Goal: Transaction & Acquisition: Purchase product/service

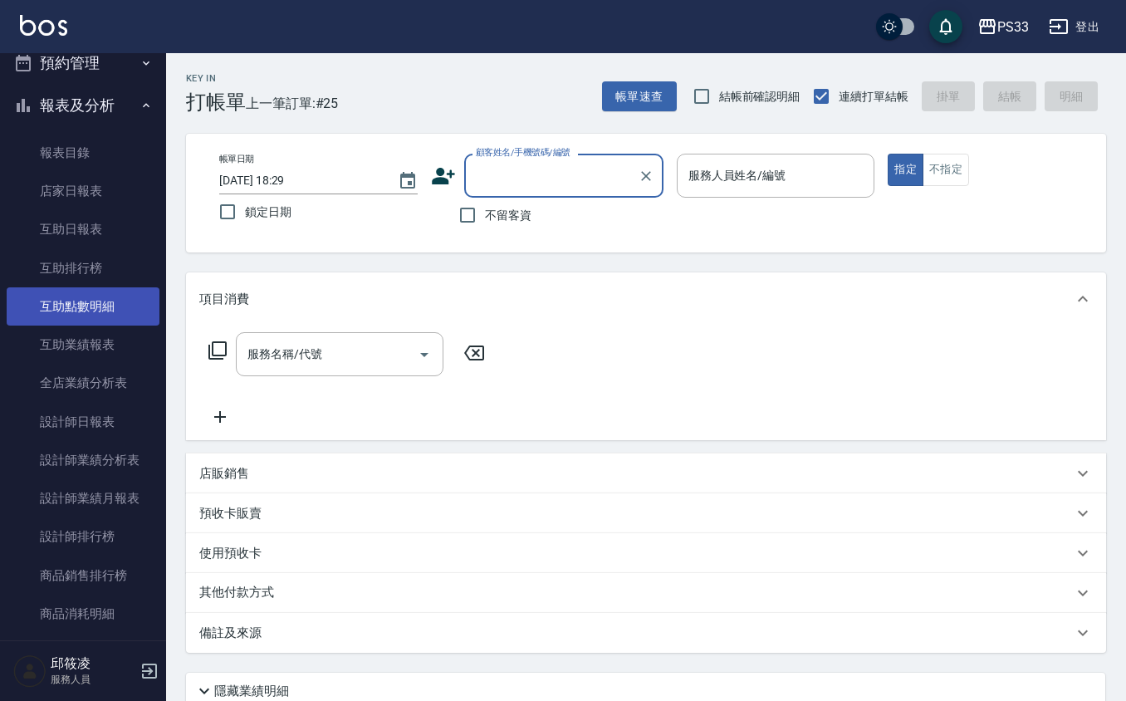
scroll to position [385, 0]
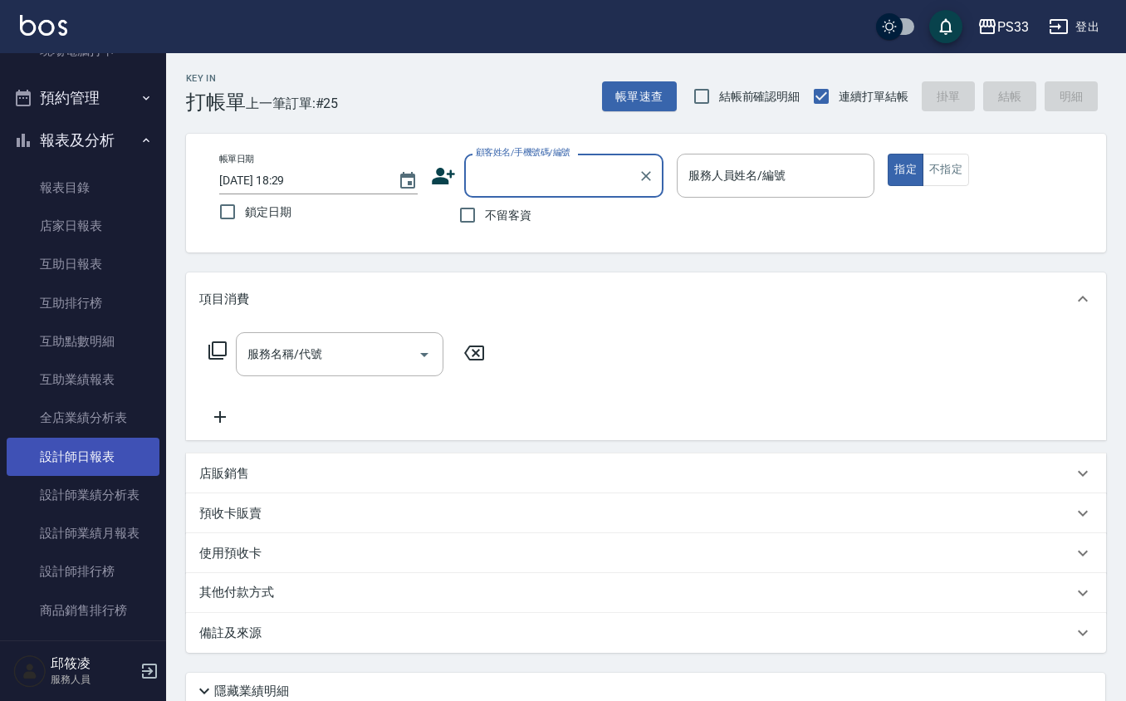
click at [94, 439] on link "設計師日報表" at bounding box center [83, 457] width 153 height 38
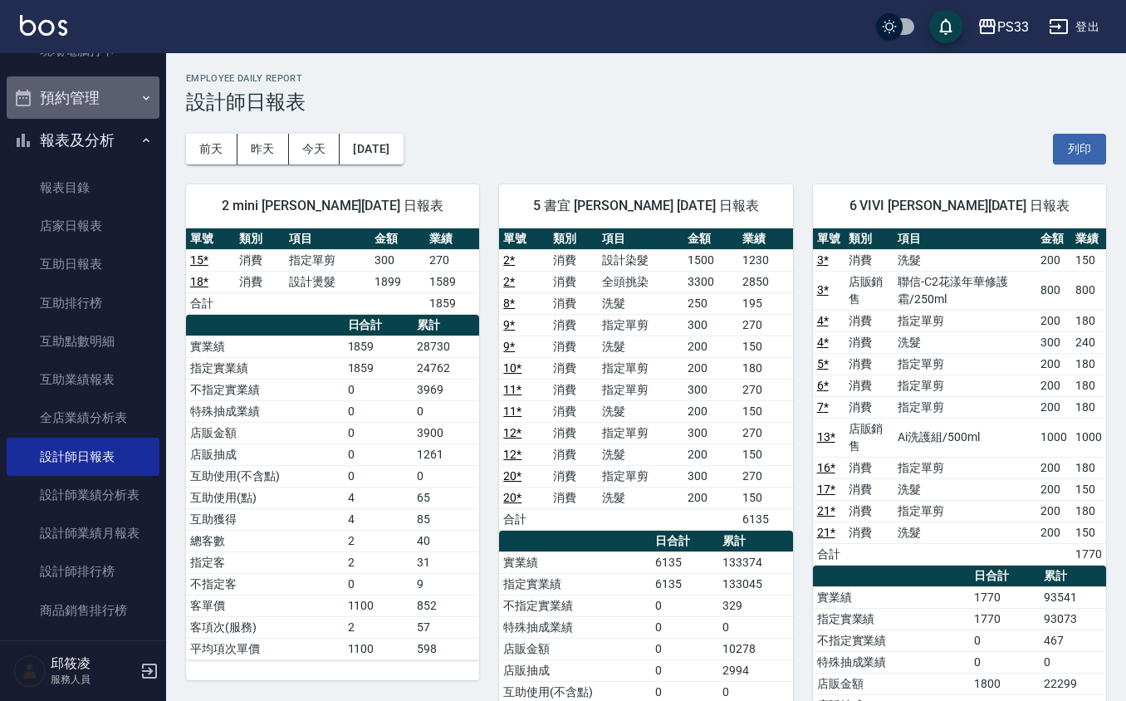
click at [94, 100] on button "預約管理" at bounding box center [83, 97] width 153 height 43
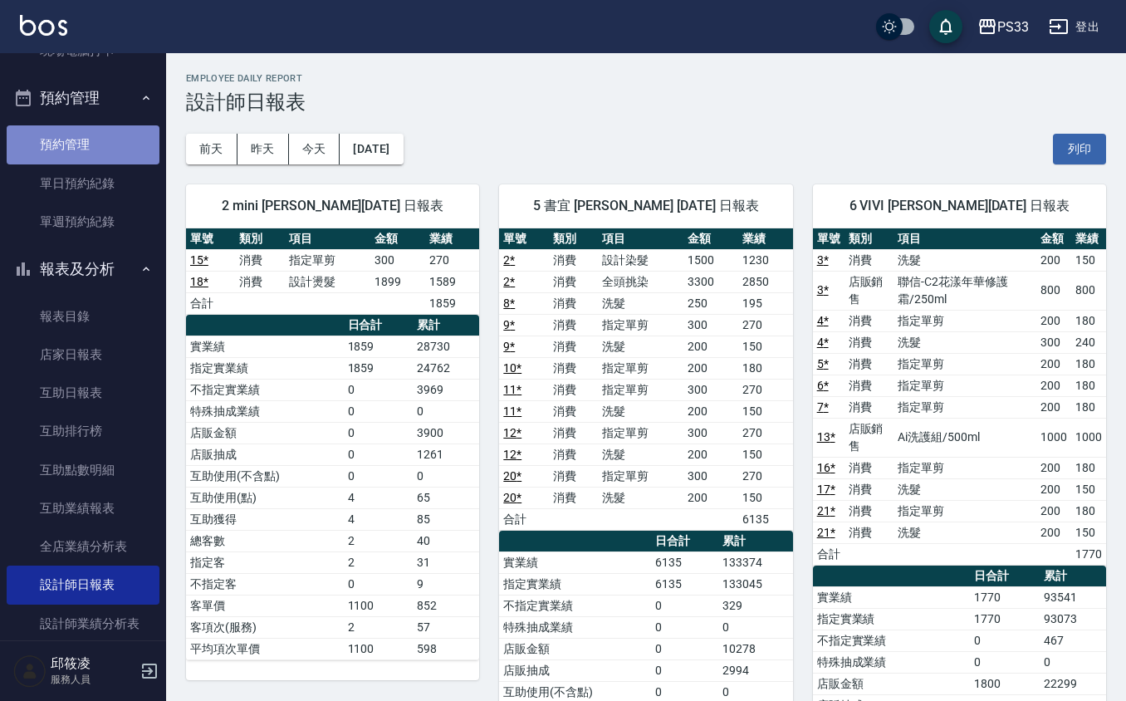
click at [90, 136] on link "預約管理" at bounding box center [83, 144] width 153 height 38
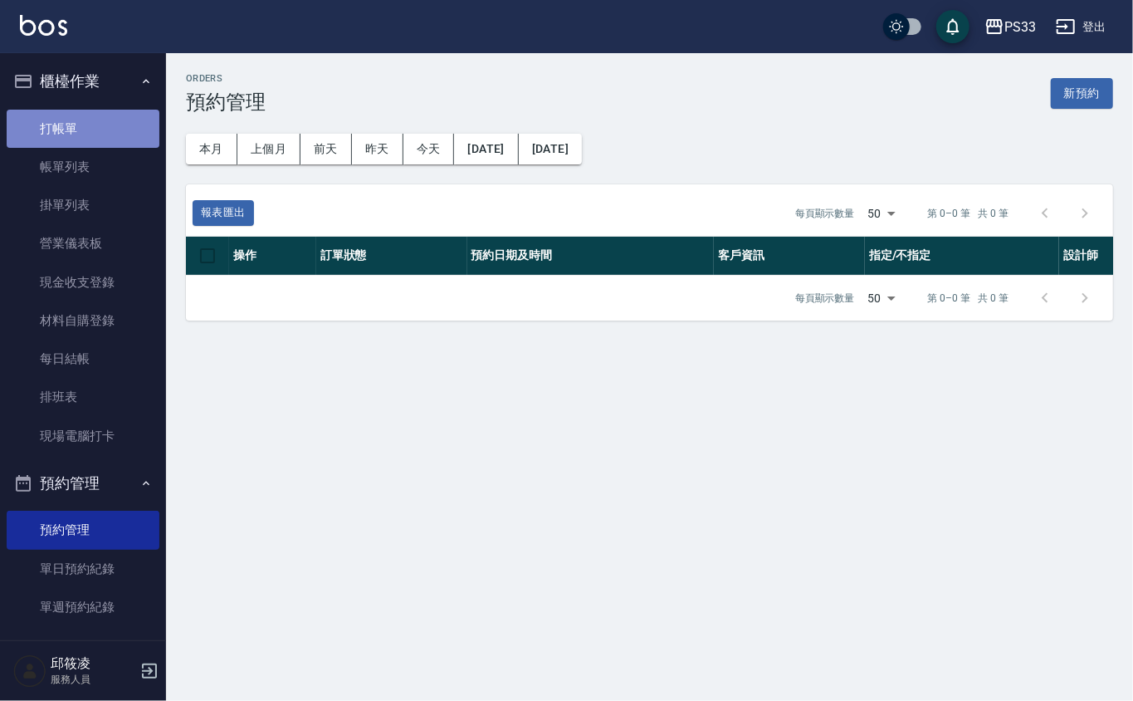
click at [101, 118] on link "打帳單" at bounding box center [83, 129] width 153 height 38
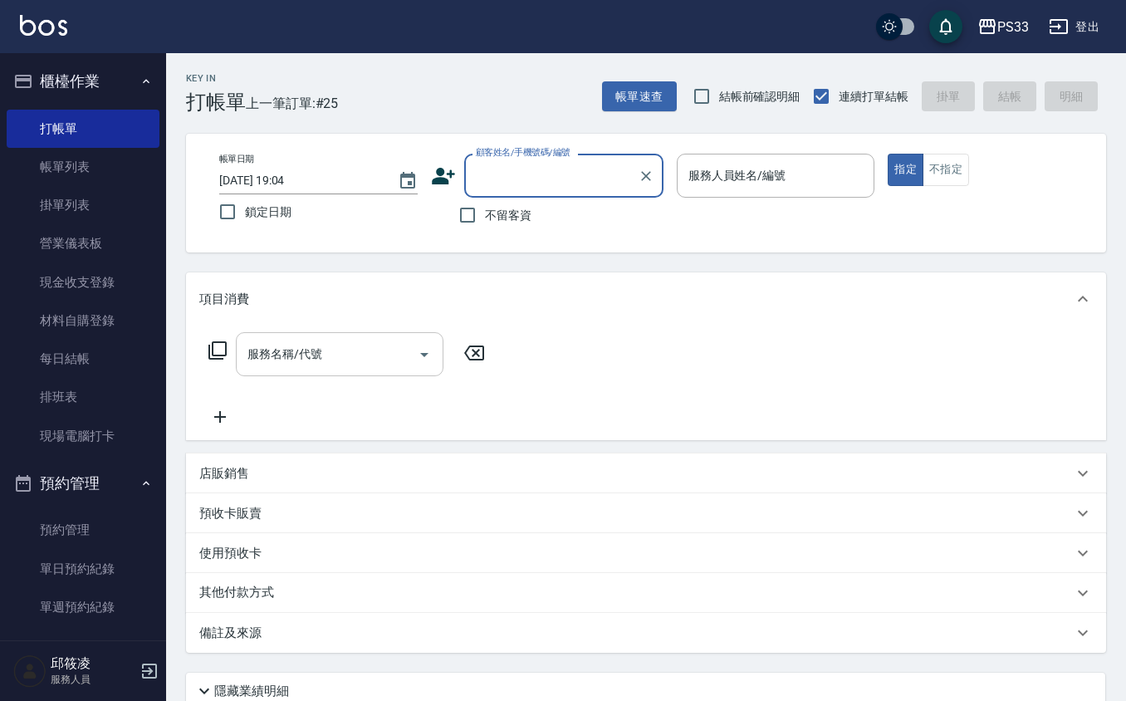
click at [237, 355] on div "服務名稱/代號" at bounding box center [340, 354] width 208 height 44
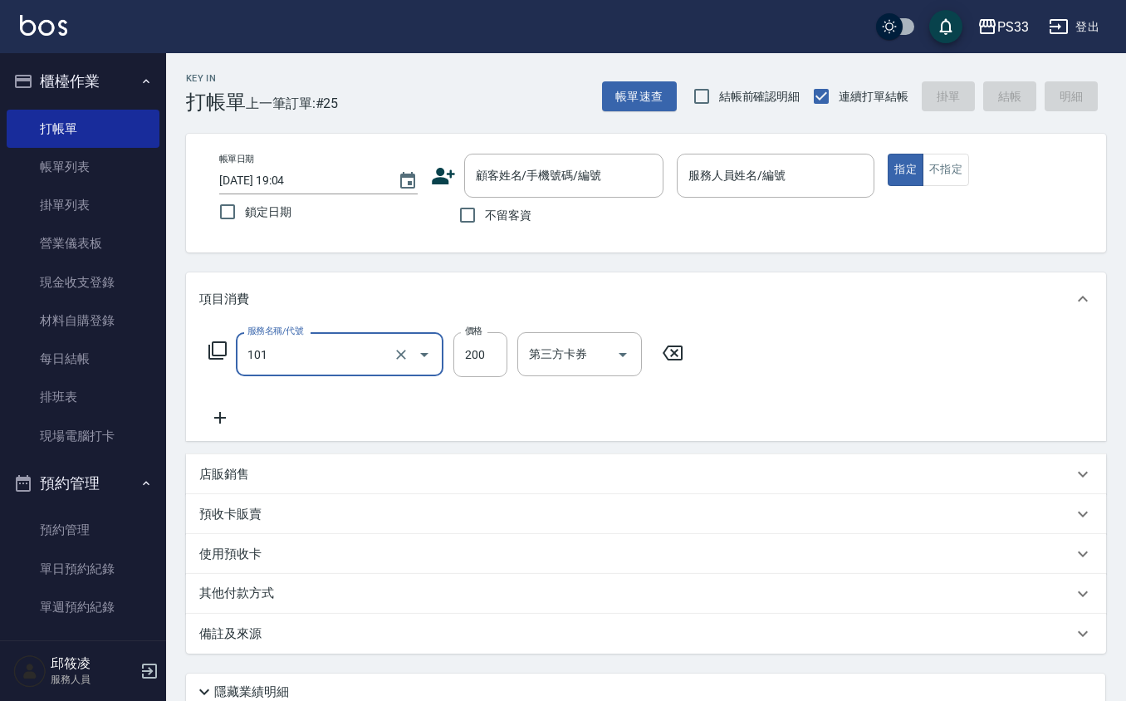
type input "洗髮(101)"
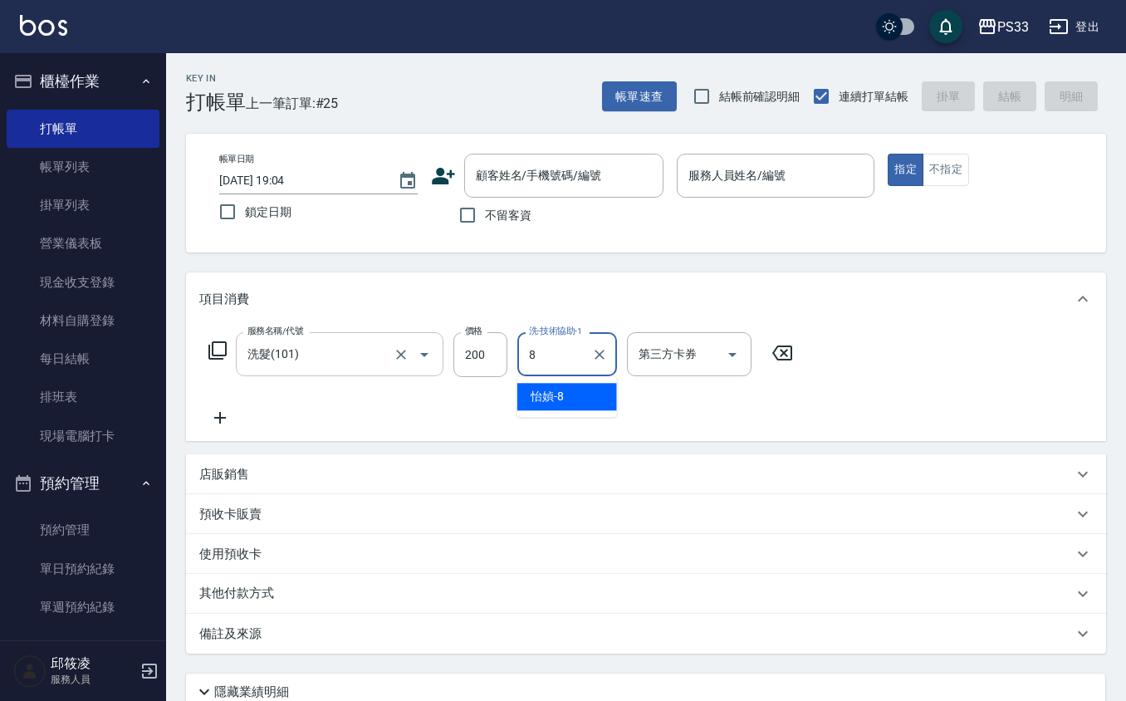
type input "怡媜-8"
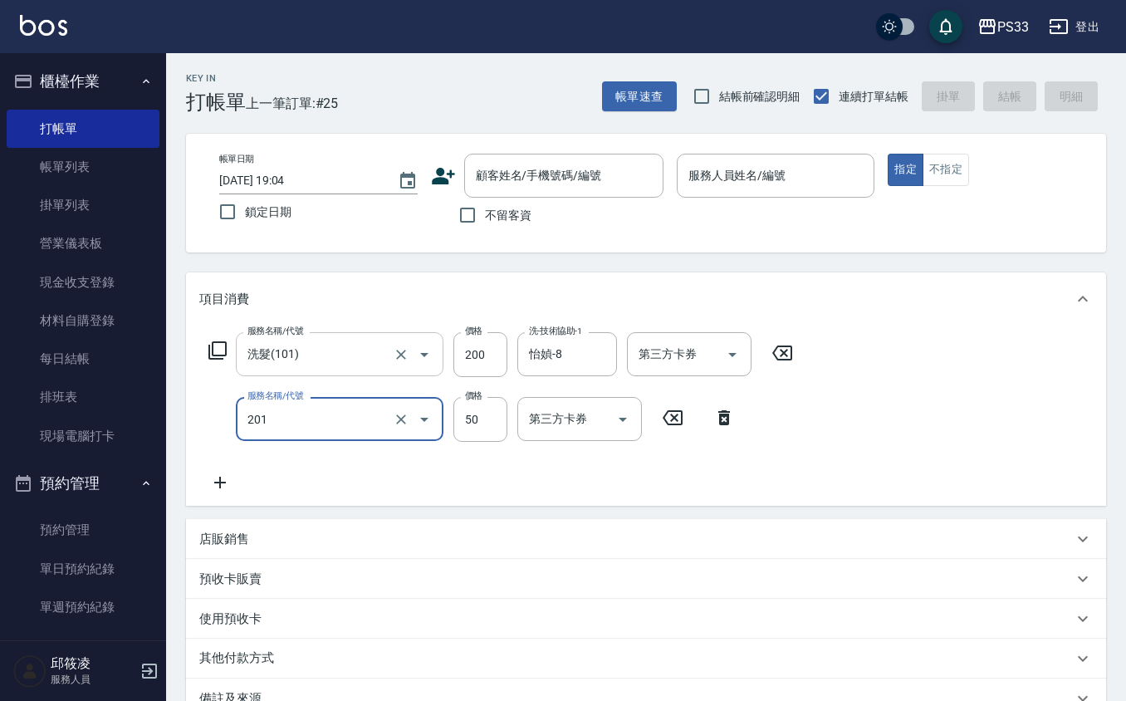
type input "剪瀏海(201)"
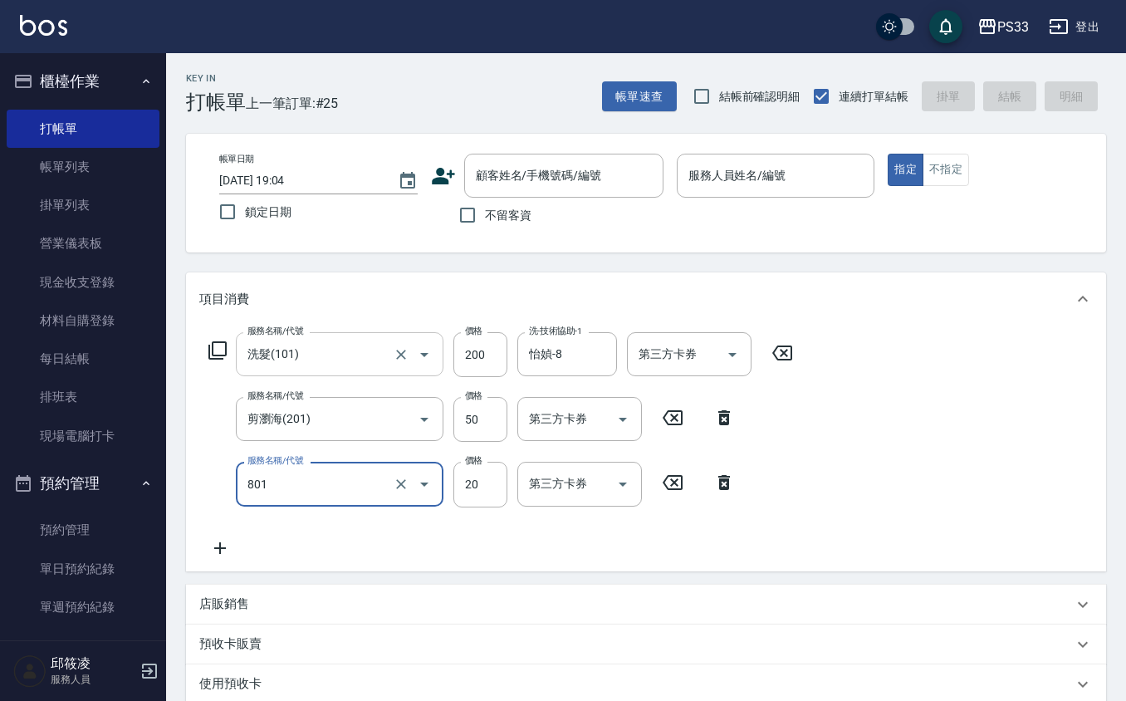
type input "潤絲(801)"
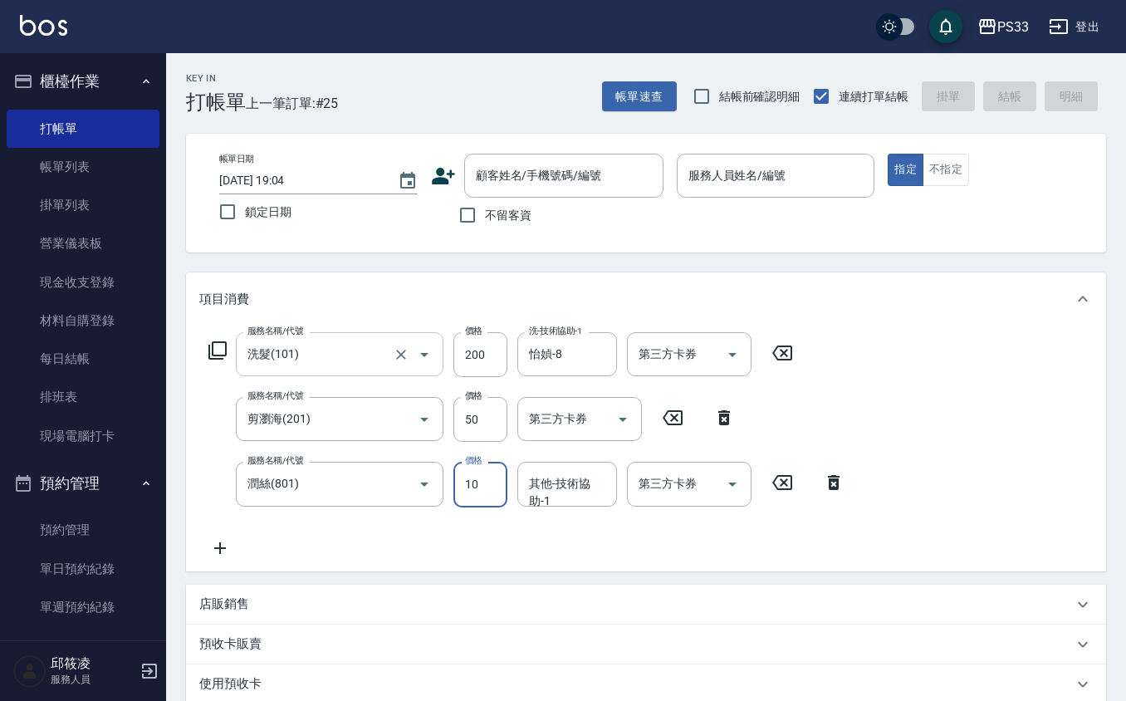
type input "10"
type input "怡媜-8"
click at [944, 164] on button "不指定" at bounding box center [946, 170] width 46 height 32
click at [764, 178] on input "服務人員姓名/編號" at bounding box center [776, 175] width 184 height 29
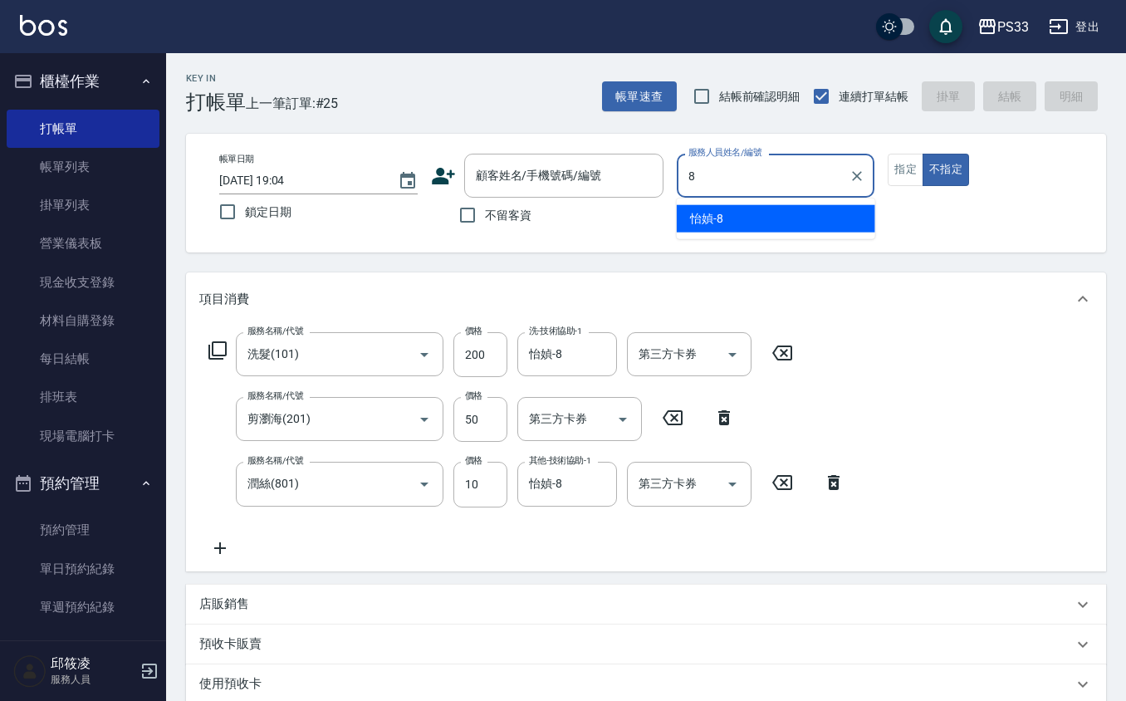
type input "怡媜-8"
type button "false"
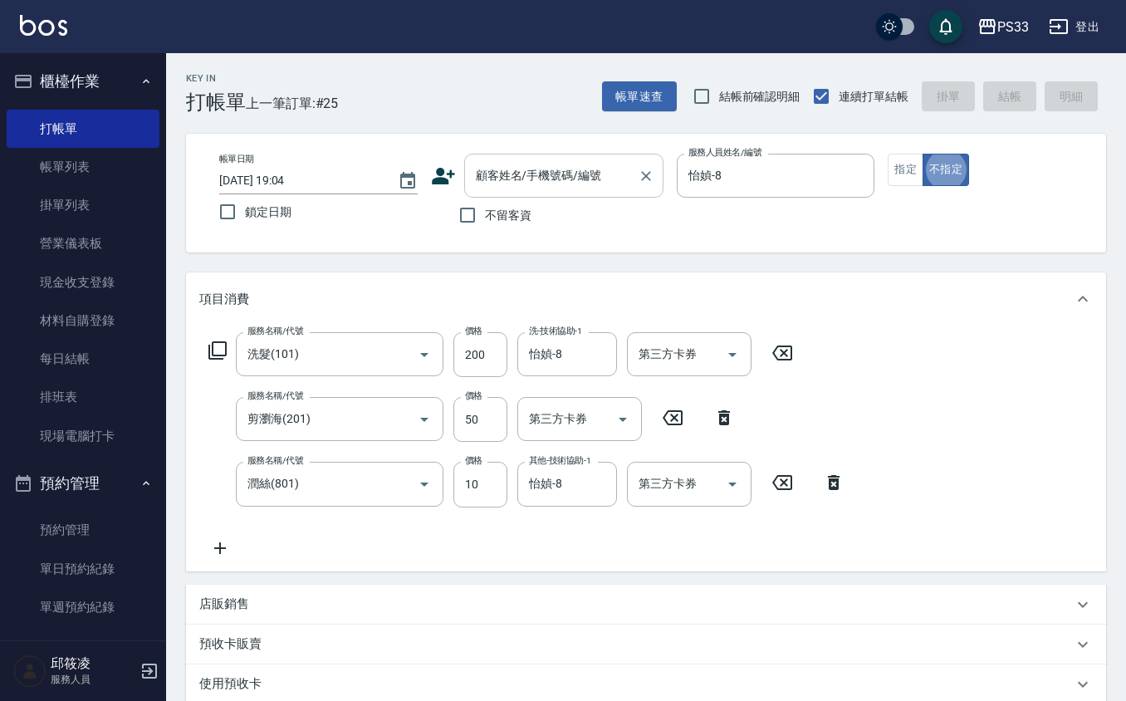
click at [559, 167] on div "顧客姓名/手機號碼/編號 顧客姓名/手機號碼/編號" at bounding box center [563, 176] width 199 height 44
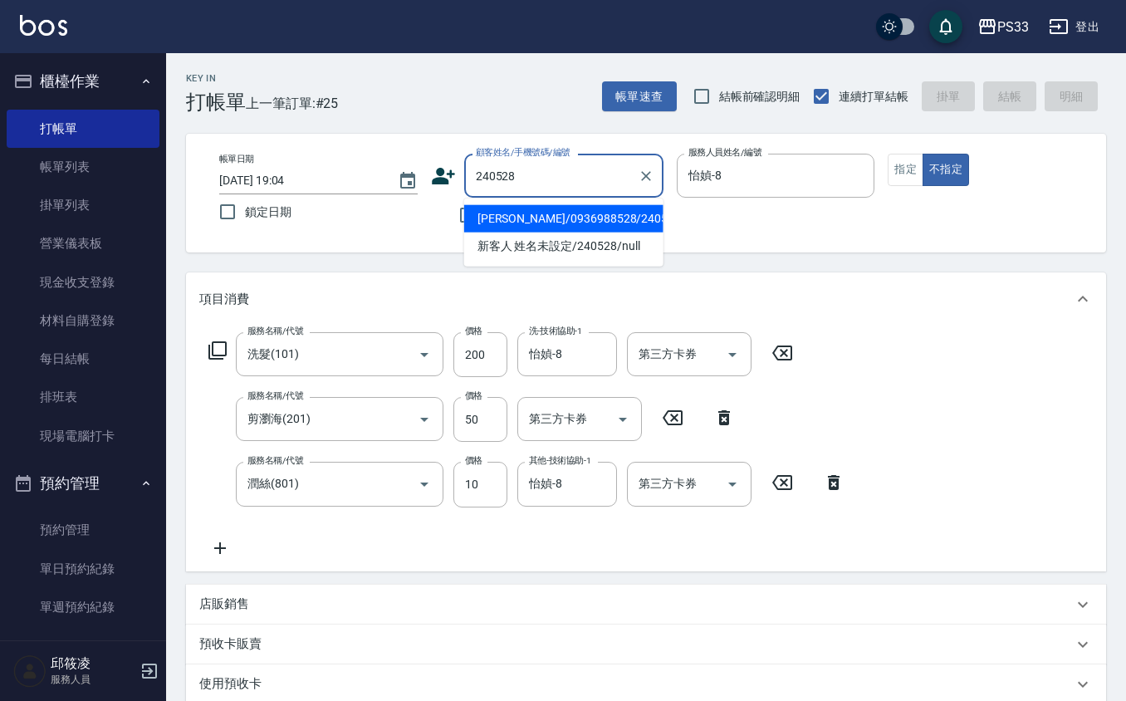
type input "[PERSON_NAME]/0936988528/240528"
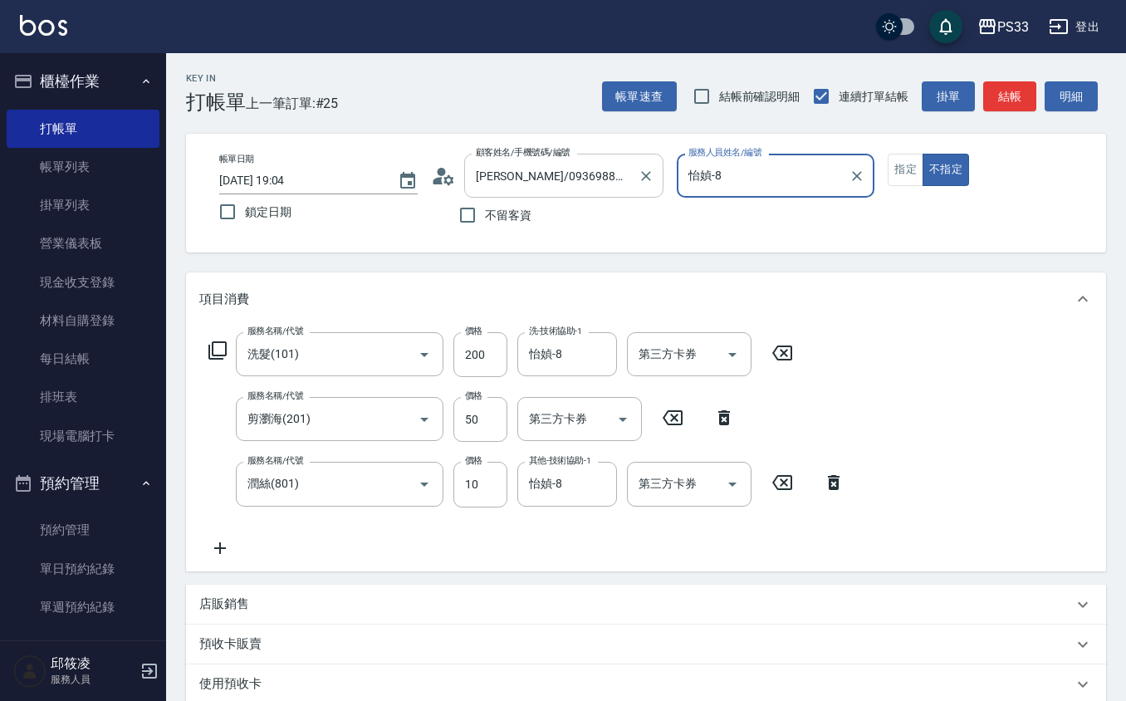
click at [923, 154] on button "不指定" at bounding box center [946, 170] width 46 height 32
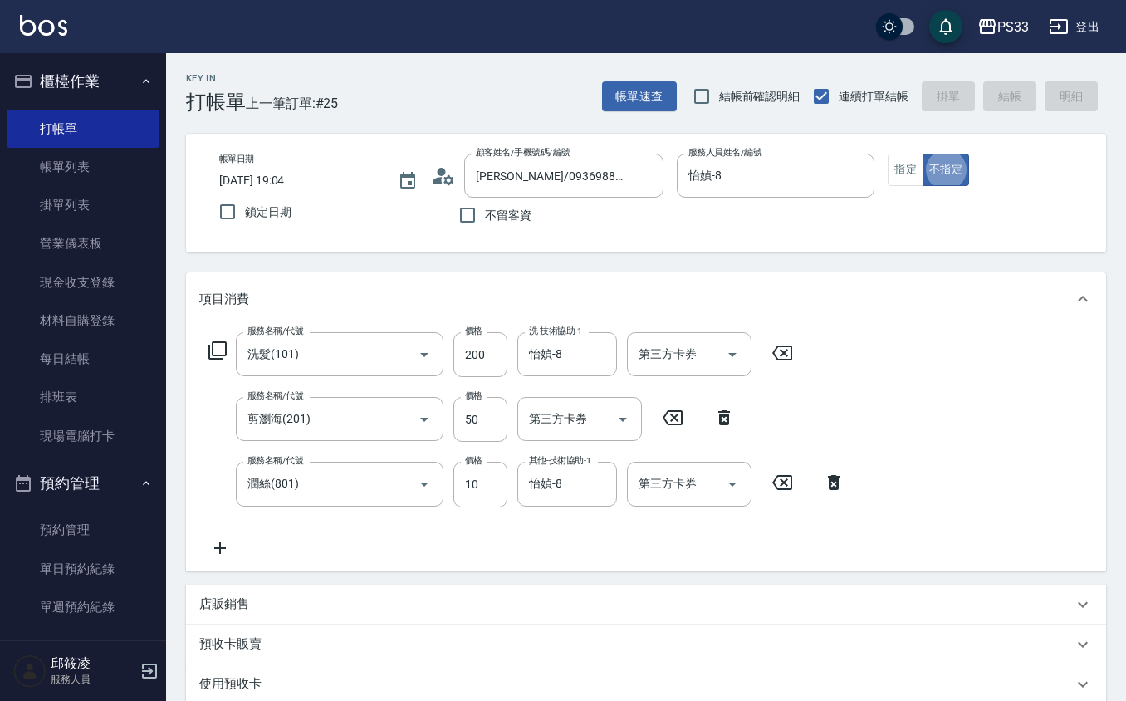
type input "[DATE] 19:33"
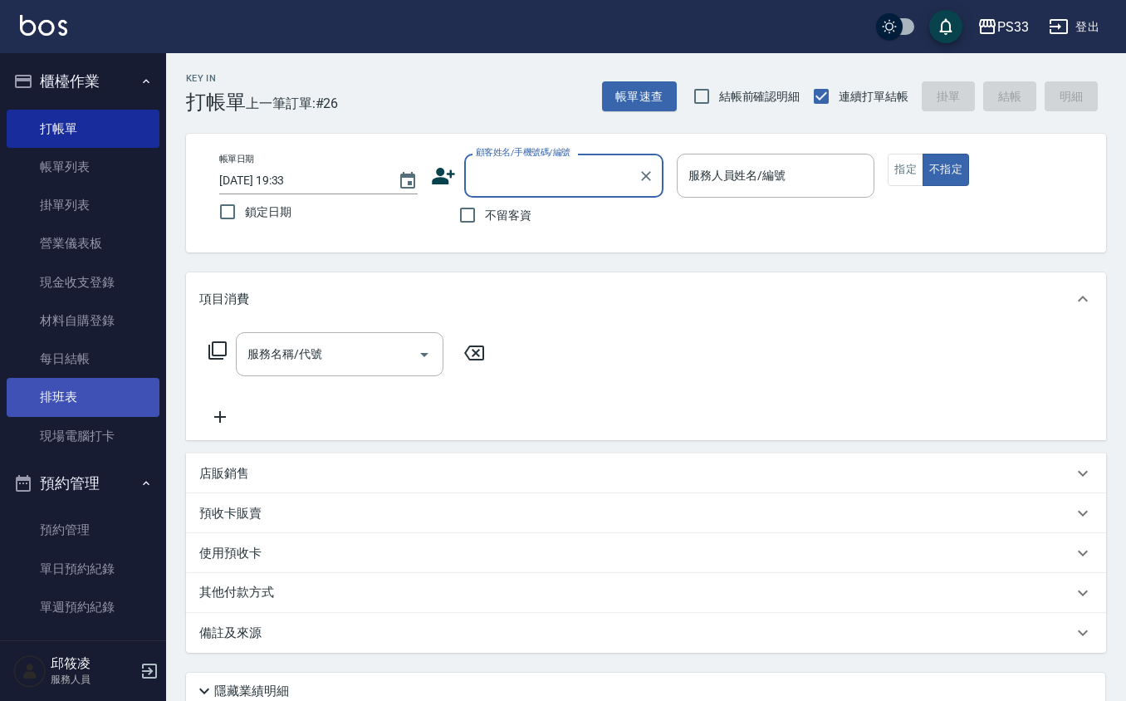
drag, startPoint x: 100, startPoint y: 423, endPoint x: 131, endPoint y: 414, distance: 32.8
click at [100, 423] on link "現場電腦打卡" at bounding box center [83, 436] width 153 height 38
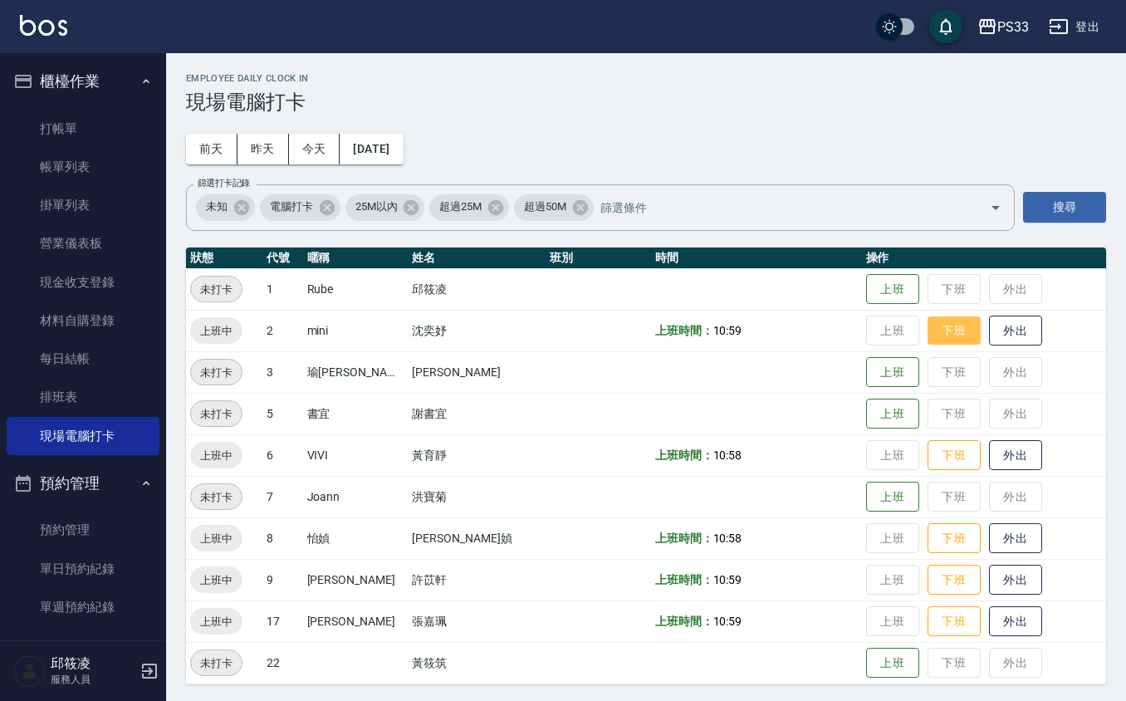
click at [940, 329] on button "下班" at bounding box center [953, 330] width 53 height 29
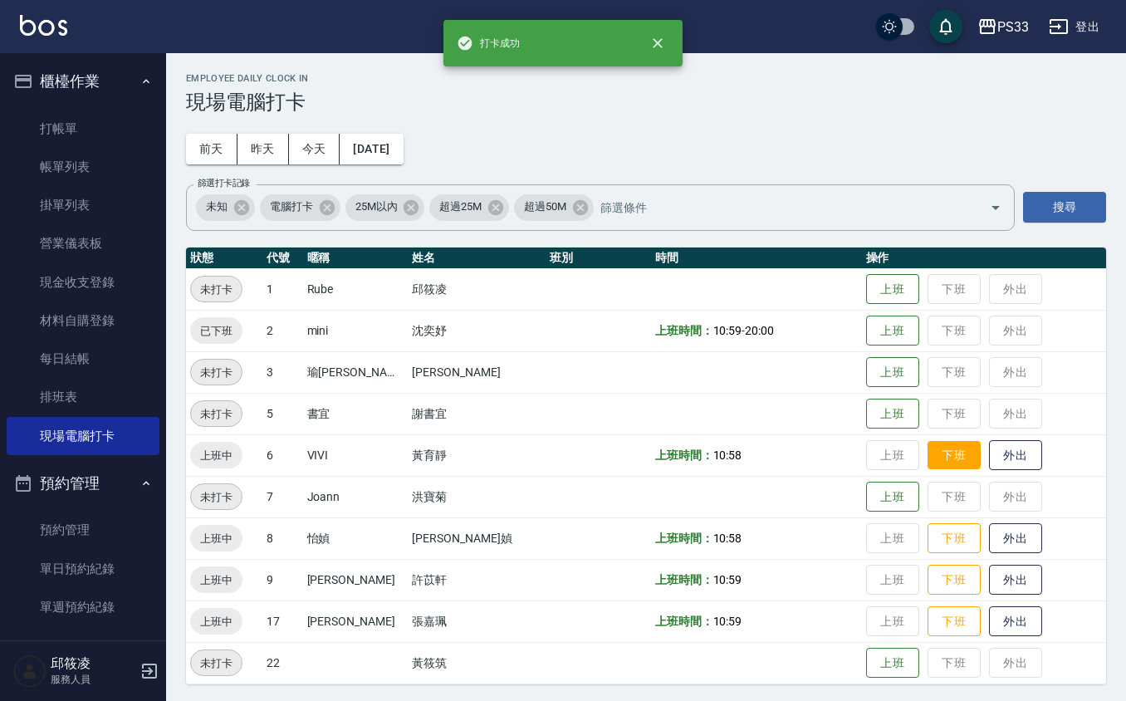
click at [931, 465] on button "下班" at bounding box center [953, 455] width 53 height 29
click at [927, 535] on button "下班" at bounding box center [953, 538] width 53 height 29
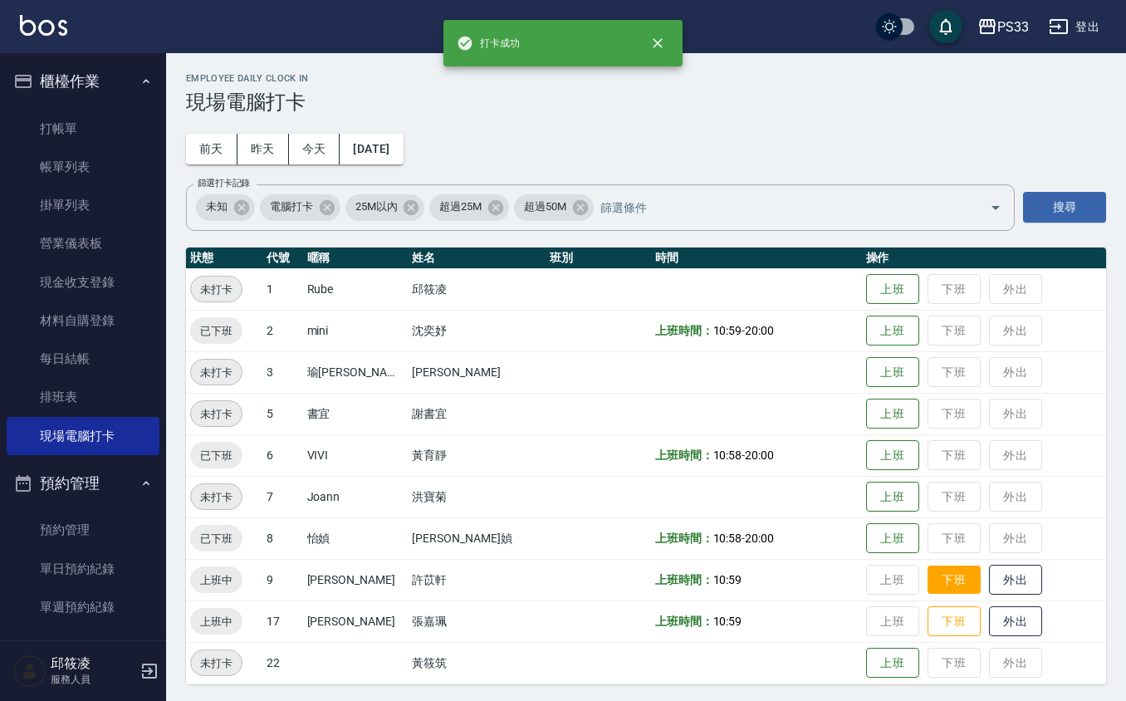
click at [927, 585] on button "下班" at bounding box center [953, 579] width 53 height 29
click at [931, 619] on button "下班" at bounding box center [953, 621] width 53 height 29
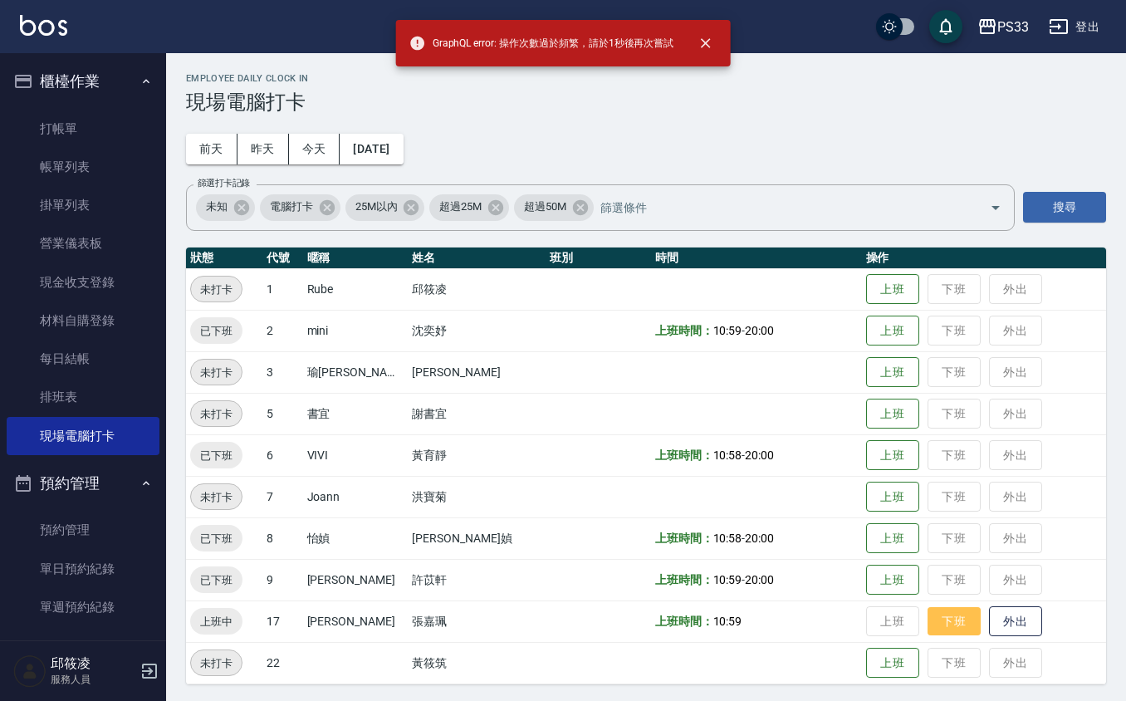
click at [931, 621] on button "下班" at bounding box center [953, 621] width 53 height 29
click at [927, 629] on button "下班" at bounding box center [953, 621] width 53 height 29
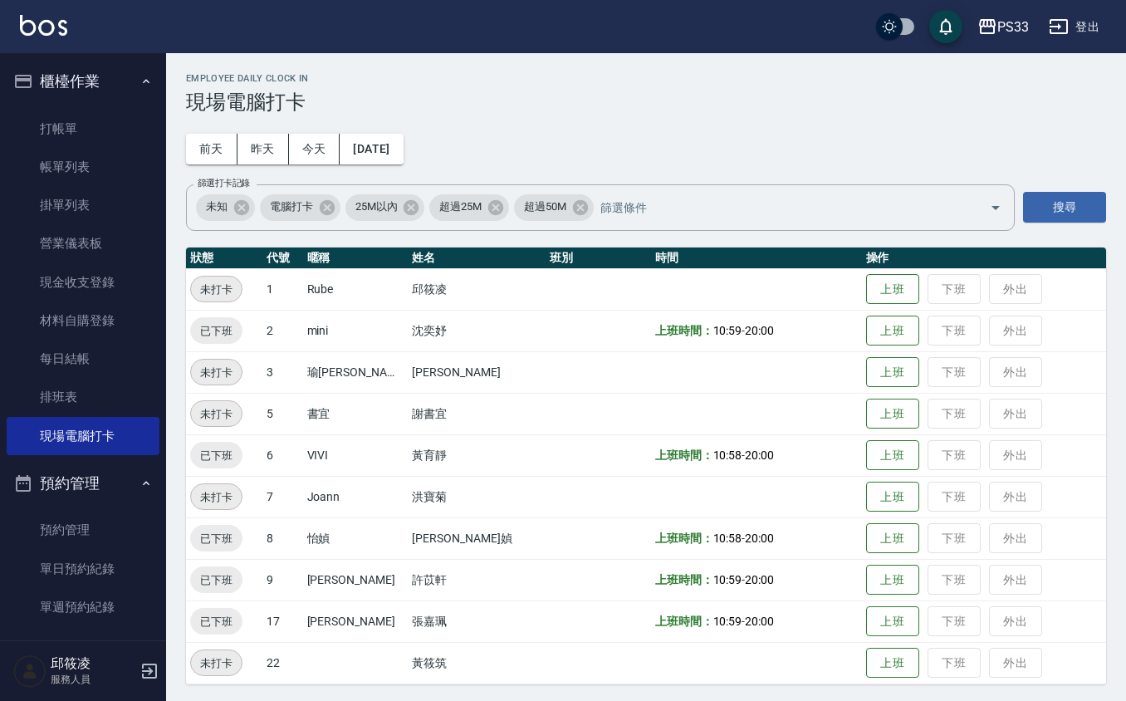
click at [50, 104] on ul "打帳單 帳單列表 掛單列表 營業儀表板 現金收支登錄 材料自購登錄 每日結帳 排班表 現場電腦打卡" at bounding box center [83, 282] width 153 height 359
click at [50, 111] on link "打帳單" at bounding box center [83, 129] width 153 height 38
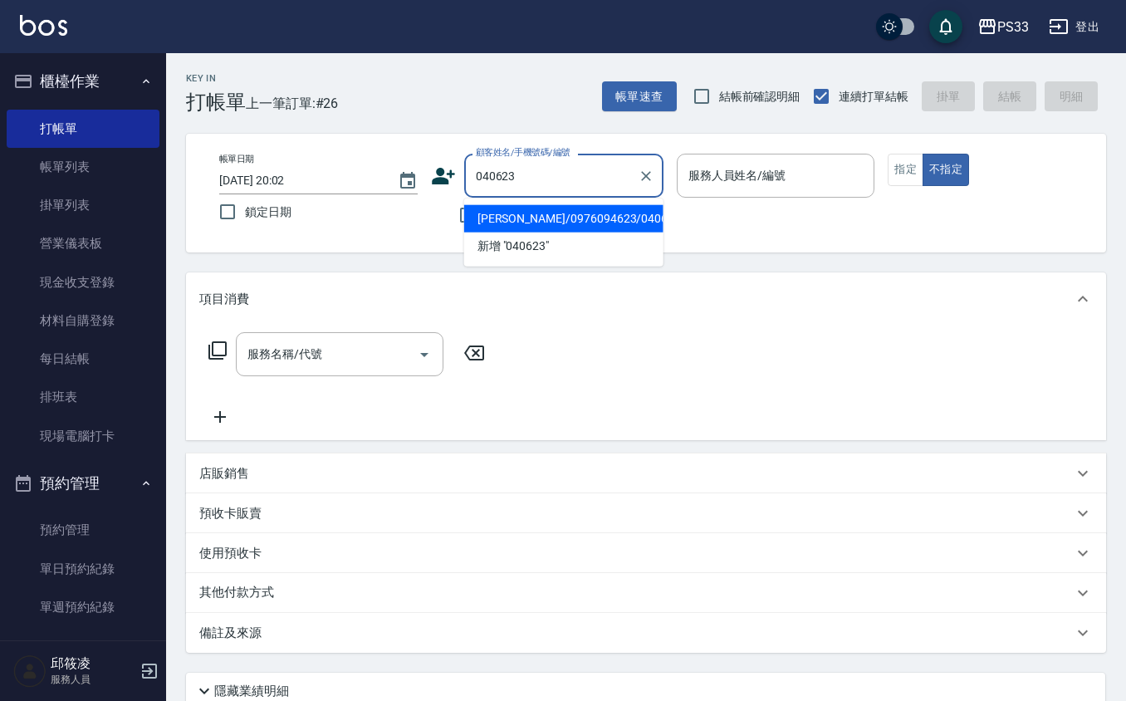
type input "[PERSON_NAME]/0976094623/040623"
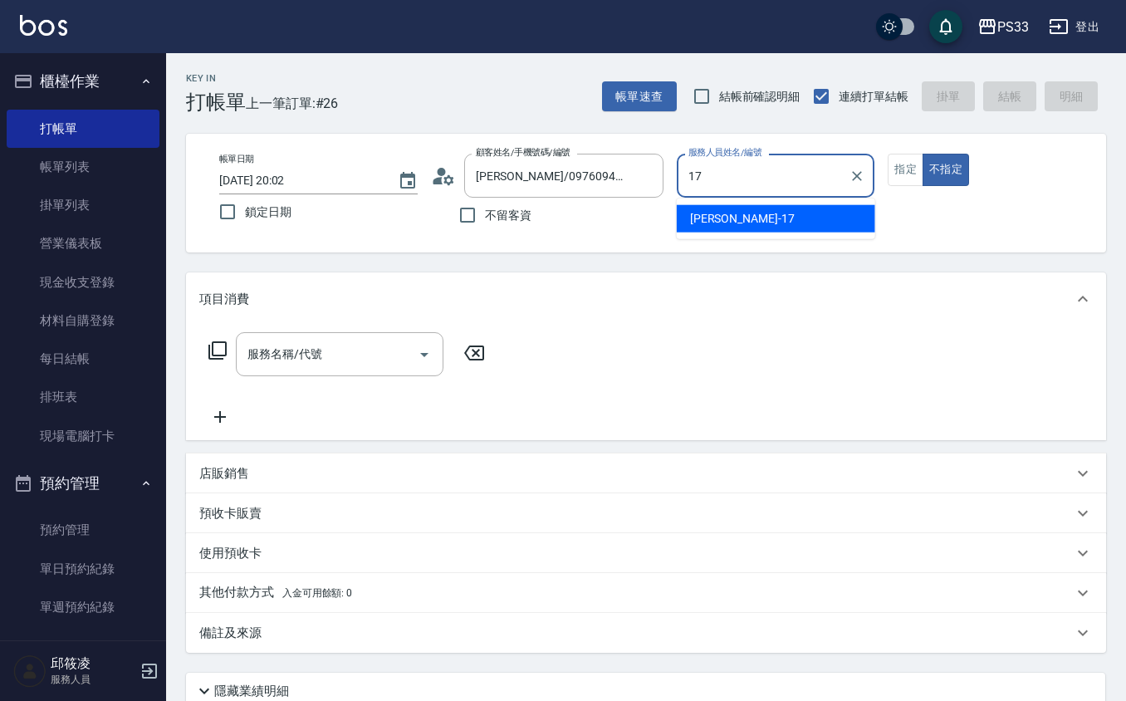
type input "[PERSON_NAME]-17"
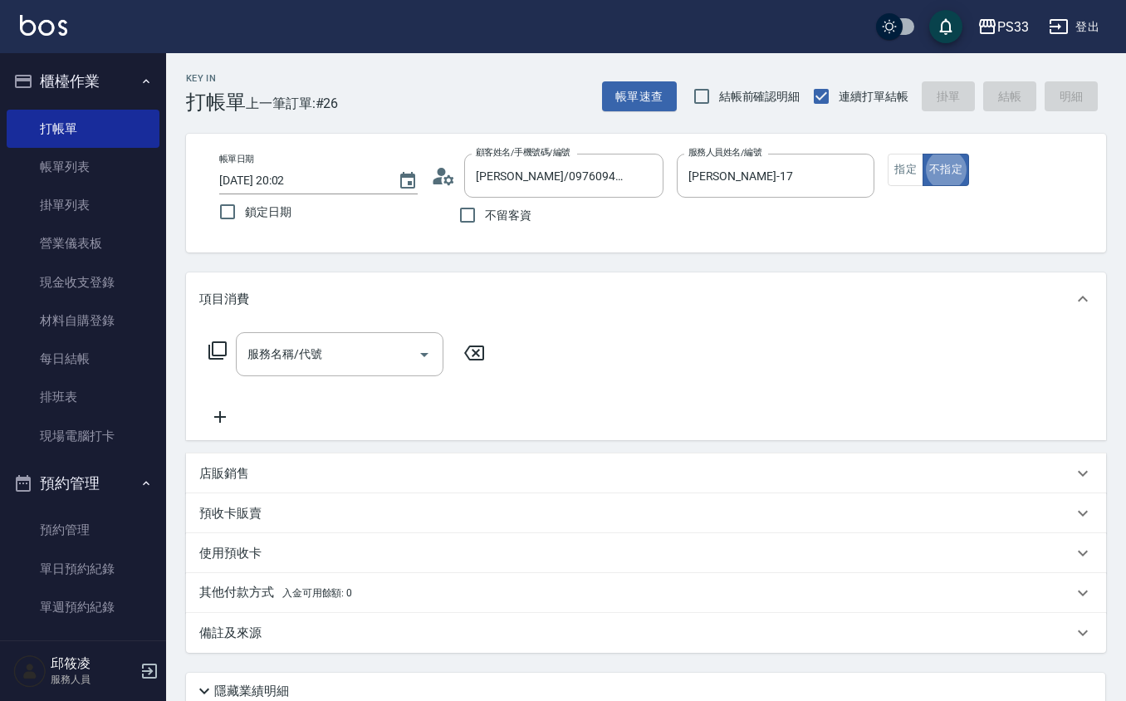
type button "false"
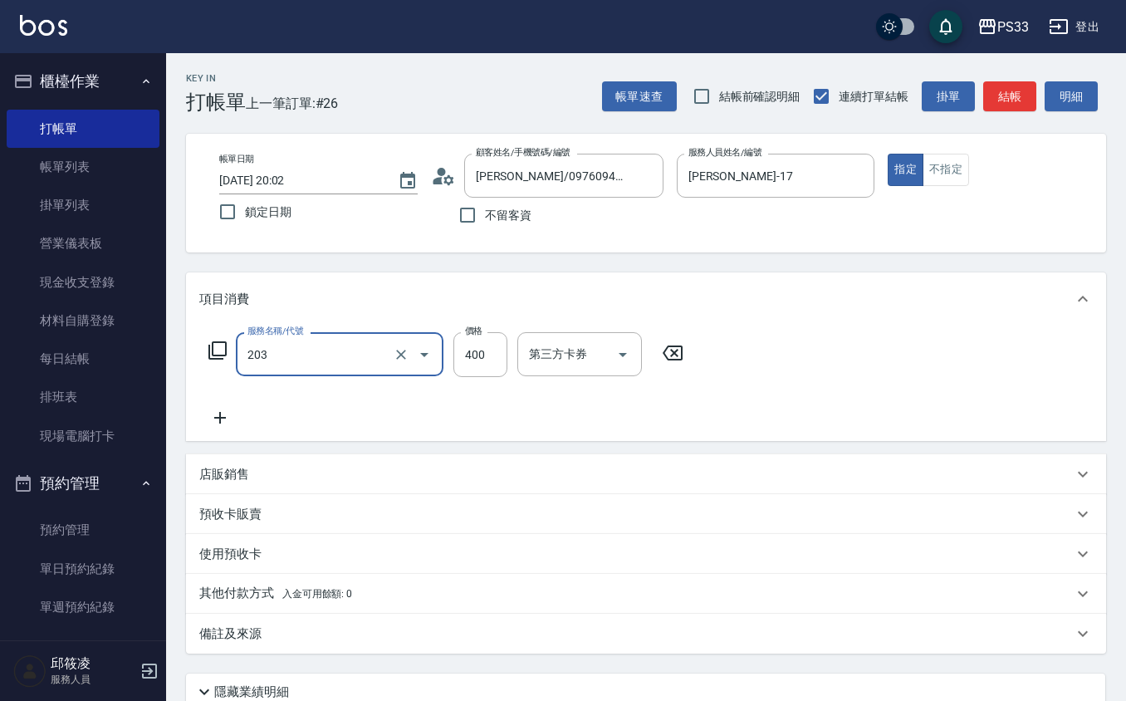
type input "指定單剪(203)"
type input "200"
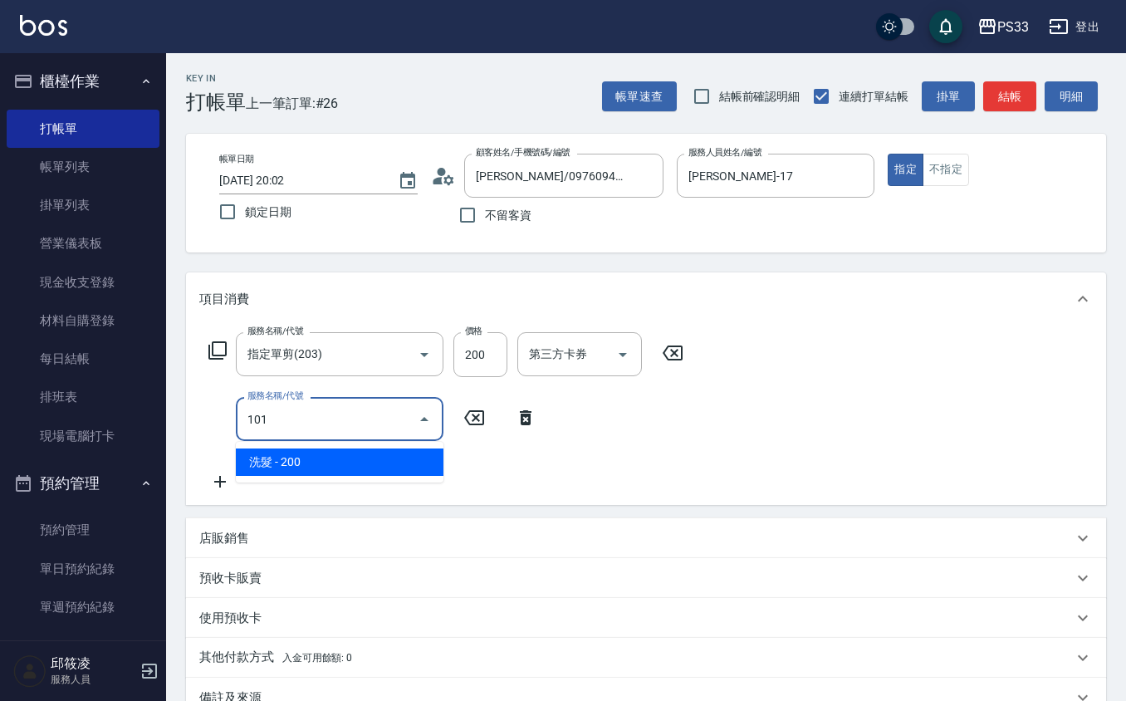
type input "洗髮(101)"
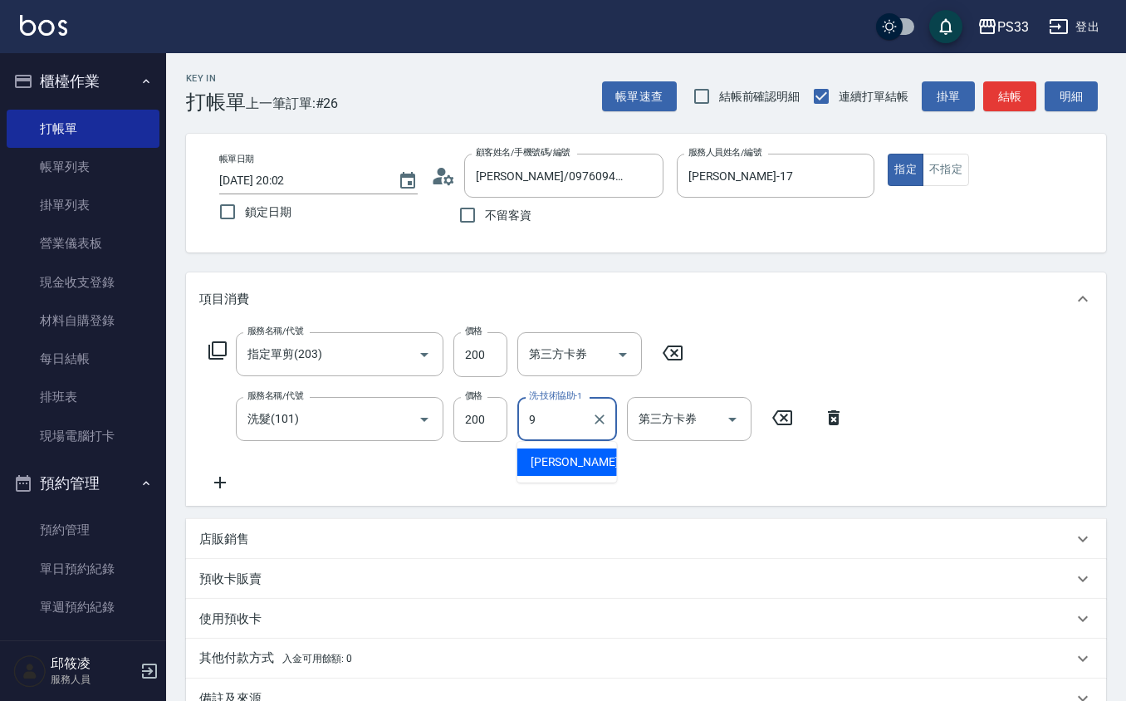
type input "苡軒-9"
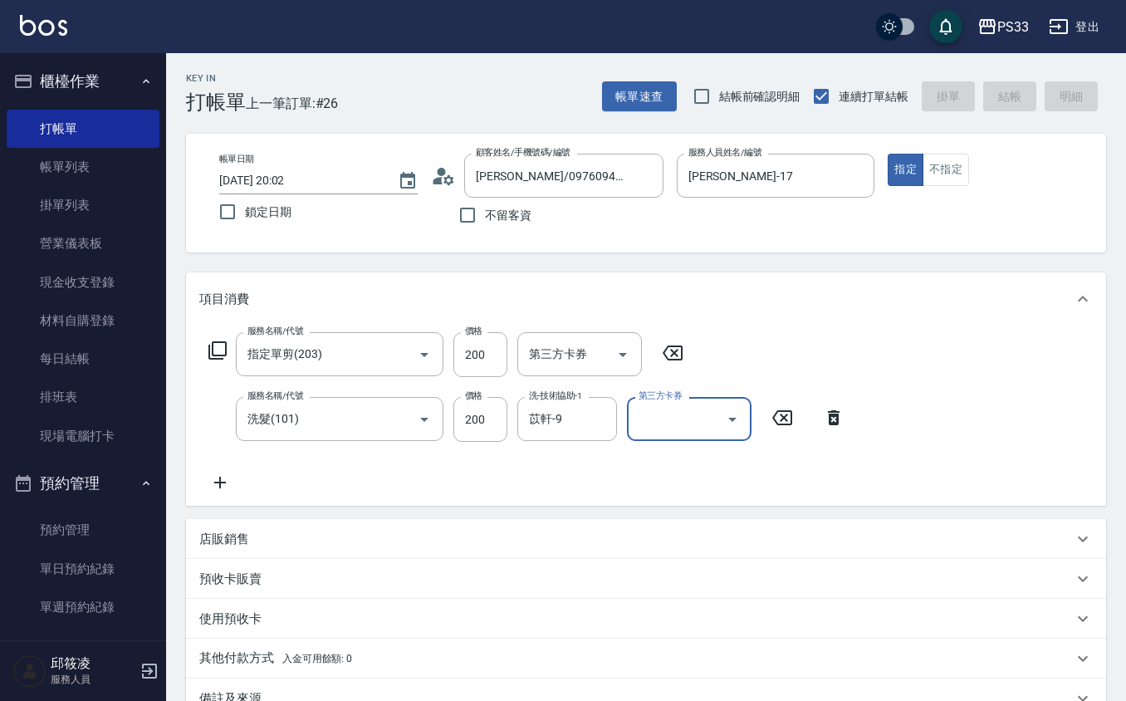
type input "[DATE] 20:03"
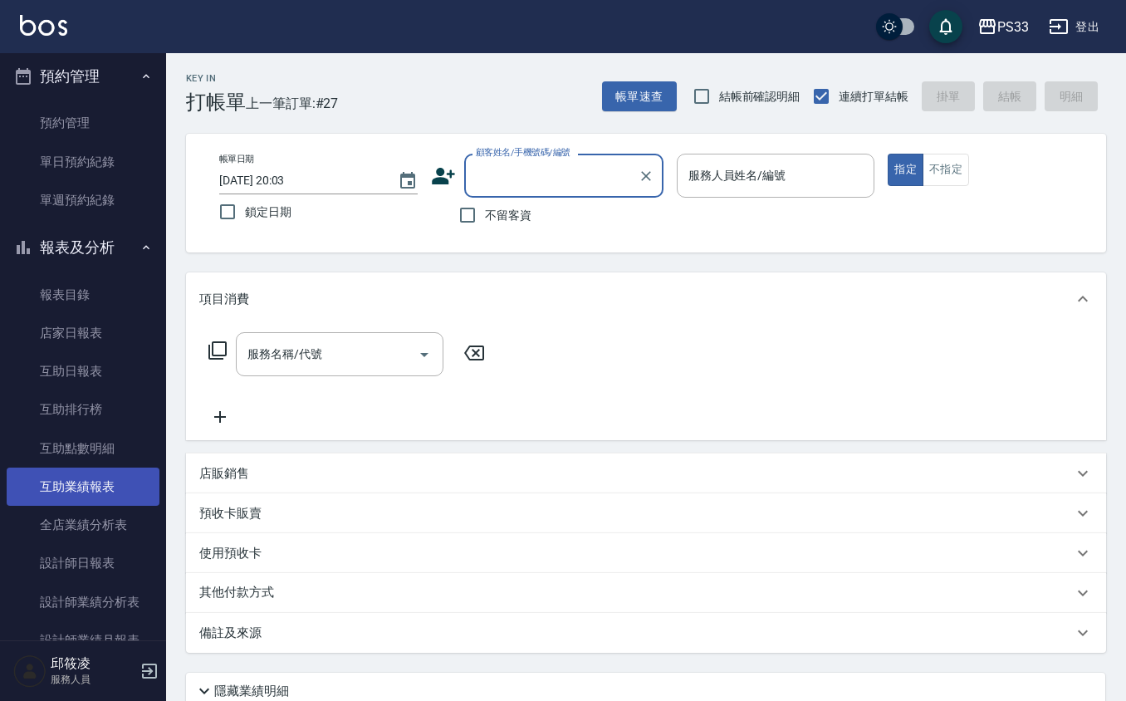
scroll to position [443, 0]
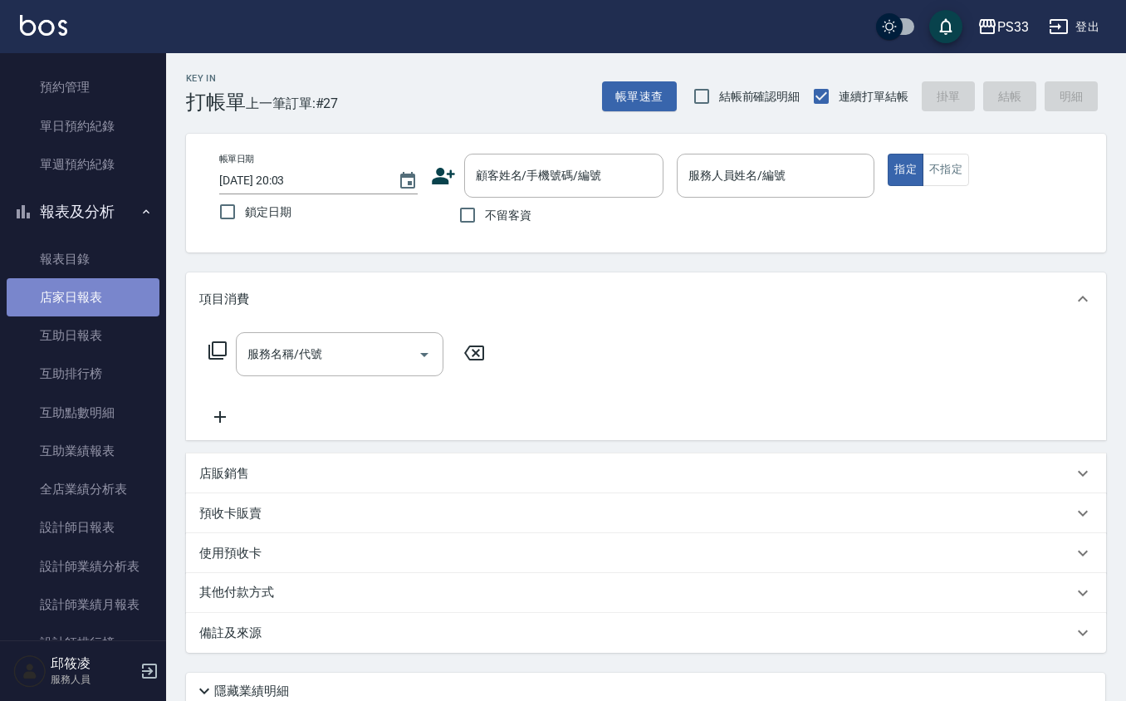
click at [108, 297] on link "店家日報表" at bounding box center [83, 297] width 153 height 38
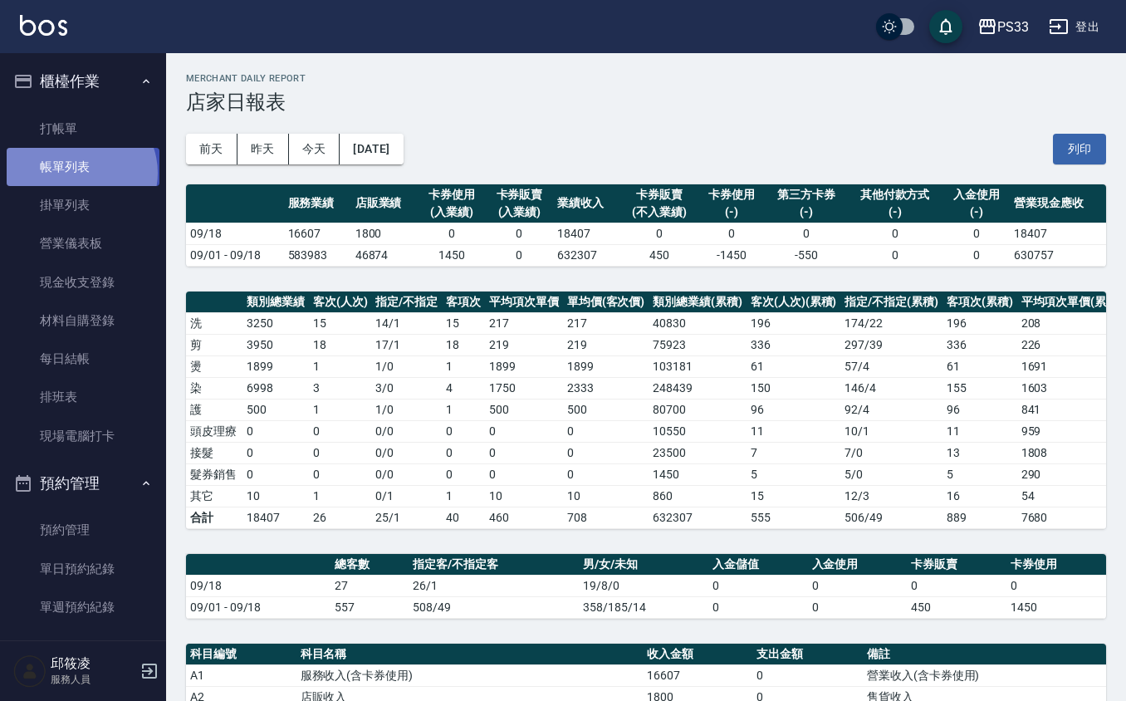
click at [80, 173] on link "帳單列表" at bounding box center [83, 167] width 153 height 38
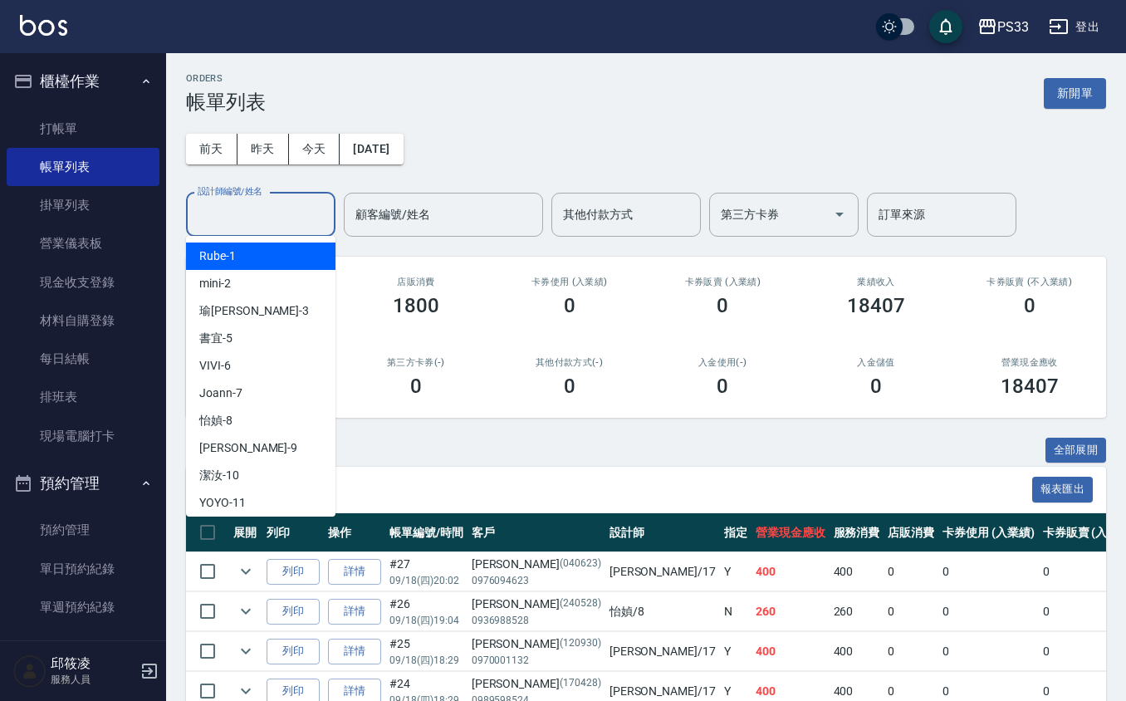
click at [283, 226] on input "設計師編號/姓名" at bounding box center [260, 214] width 135 height 29
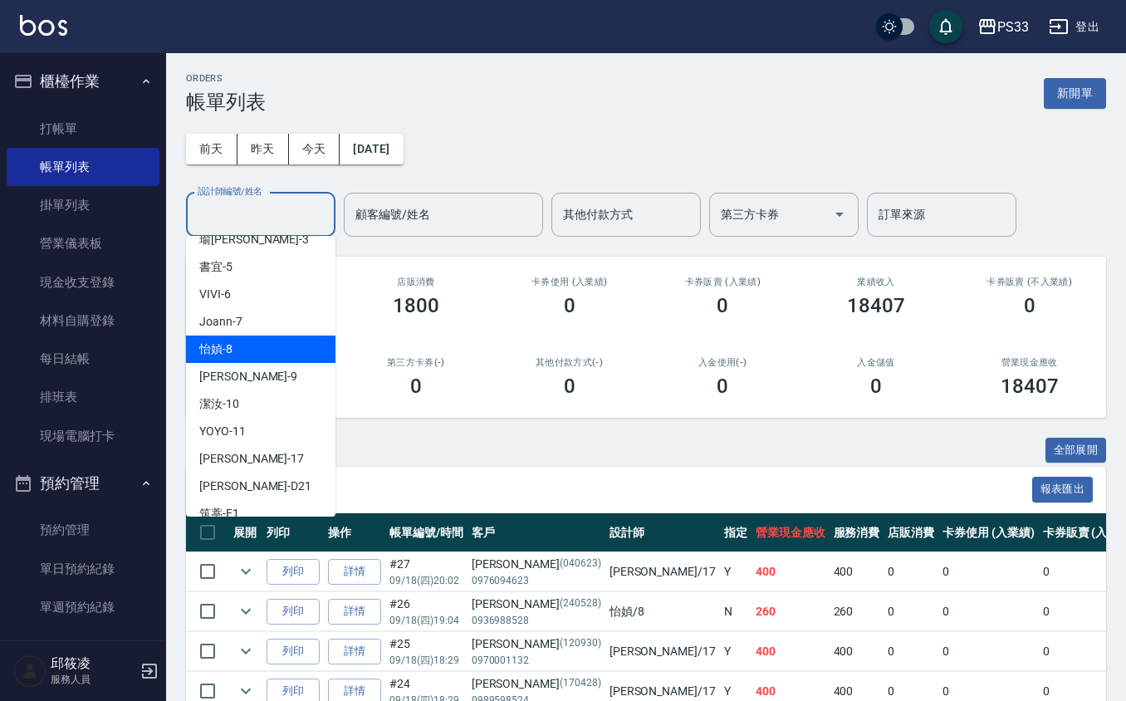
scroll to position [110, 0]
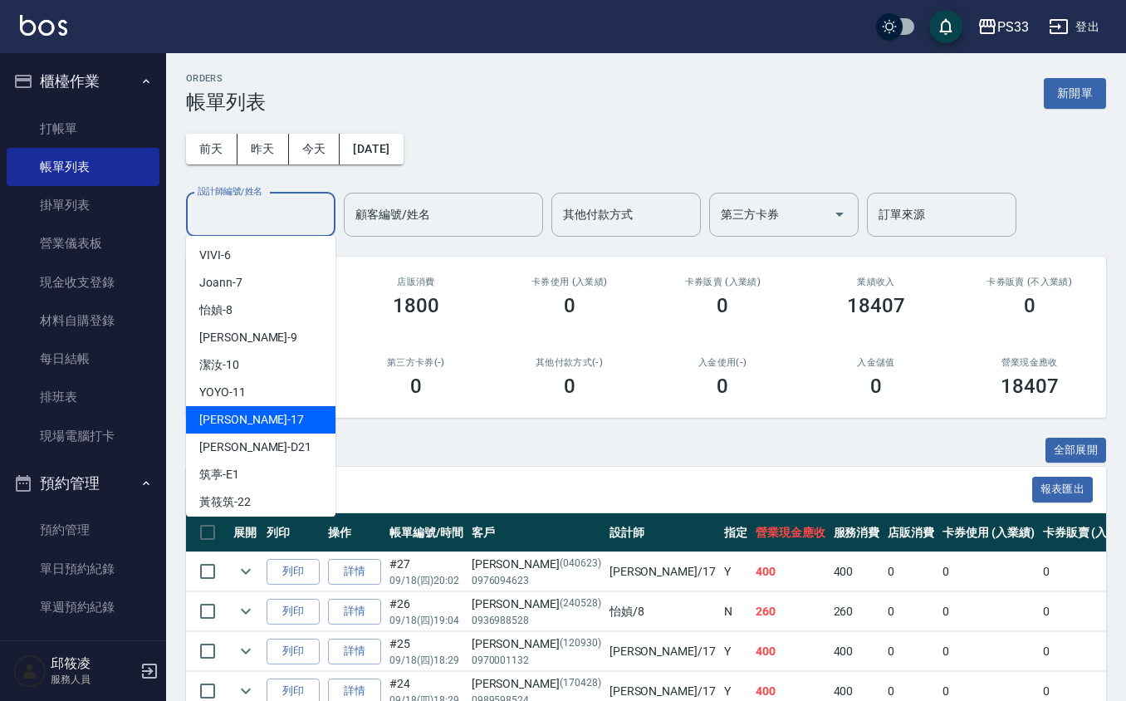
click at [277, 427] on div "[PERSON_NAME] -17" at bounding box center [260, 419] width 149 height 27
type input "[PERSON_NAME]-17"
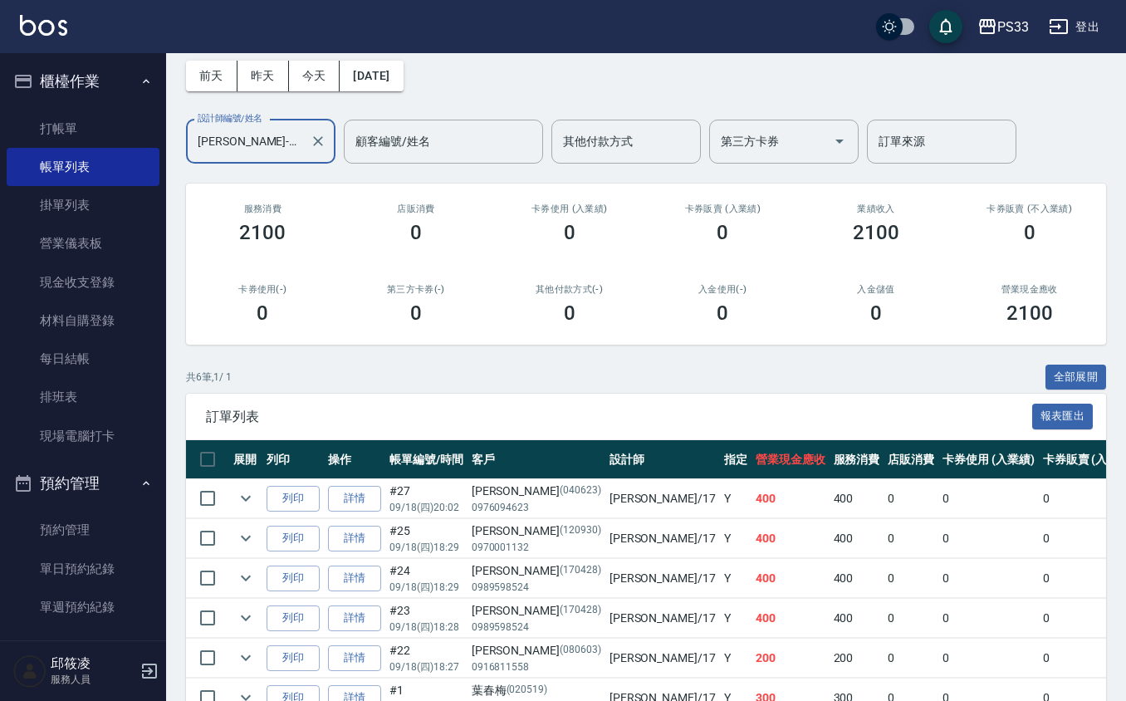
scroll to position [0, 0]
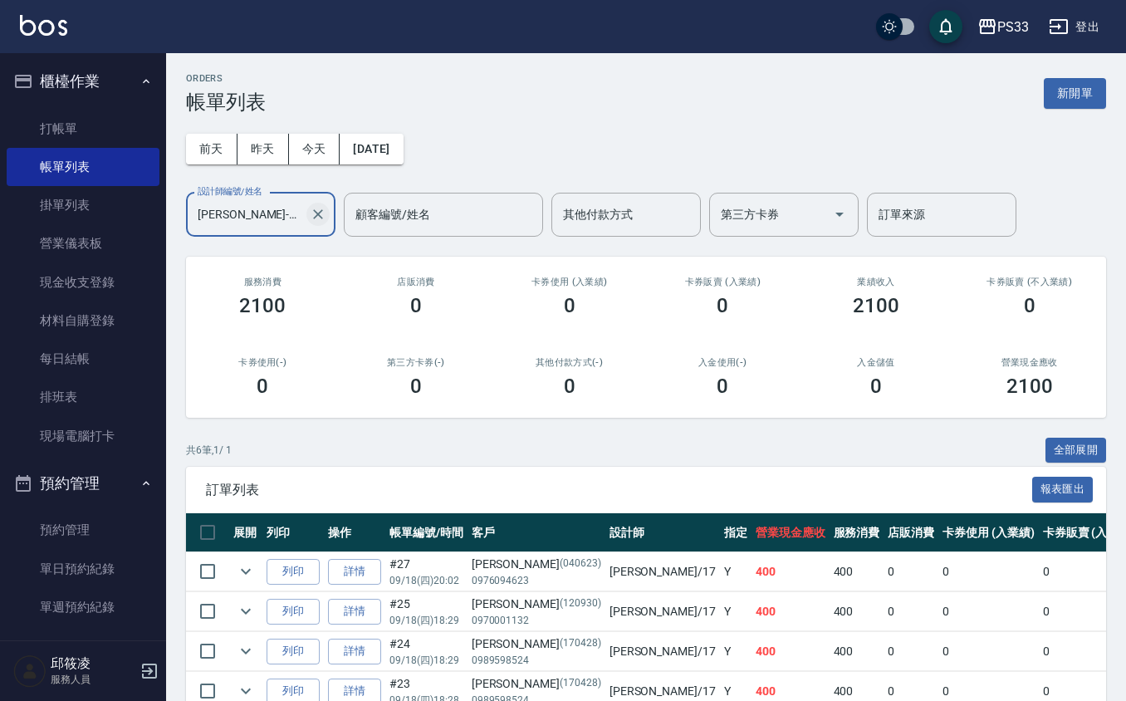
click at [316, 214] on icon "Clear" at bounding box center [318, 214] width 10 height 10
click at [287, 218] on input "設計師編號/姓名" at bounding box center [260, 214] width 135 height 29
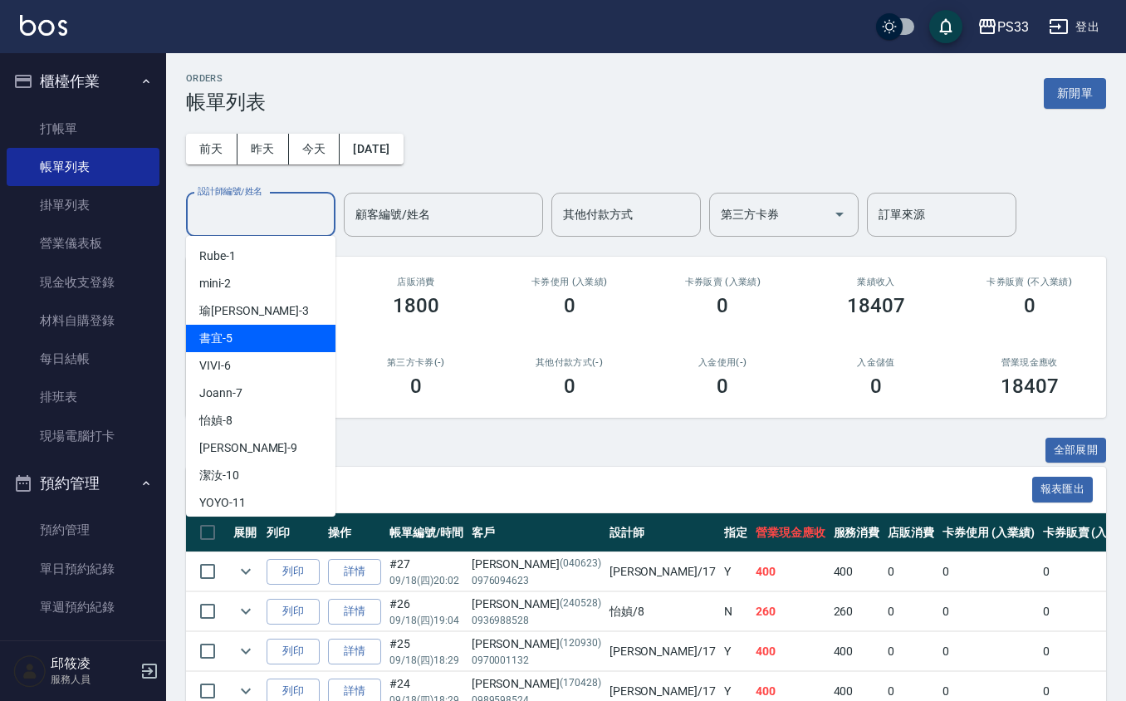
click at [263, 327] on div "書宜 -5" at bounding box center [260, 338] width 149 height 27
type input "書宜-5"
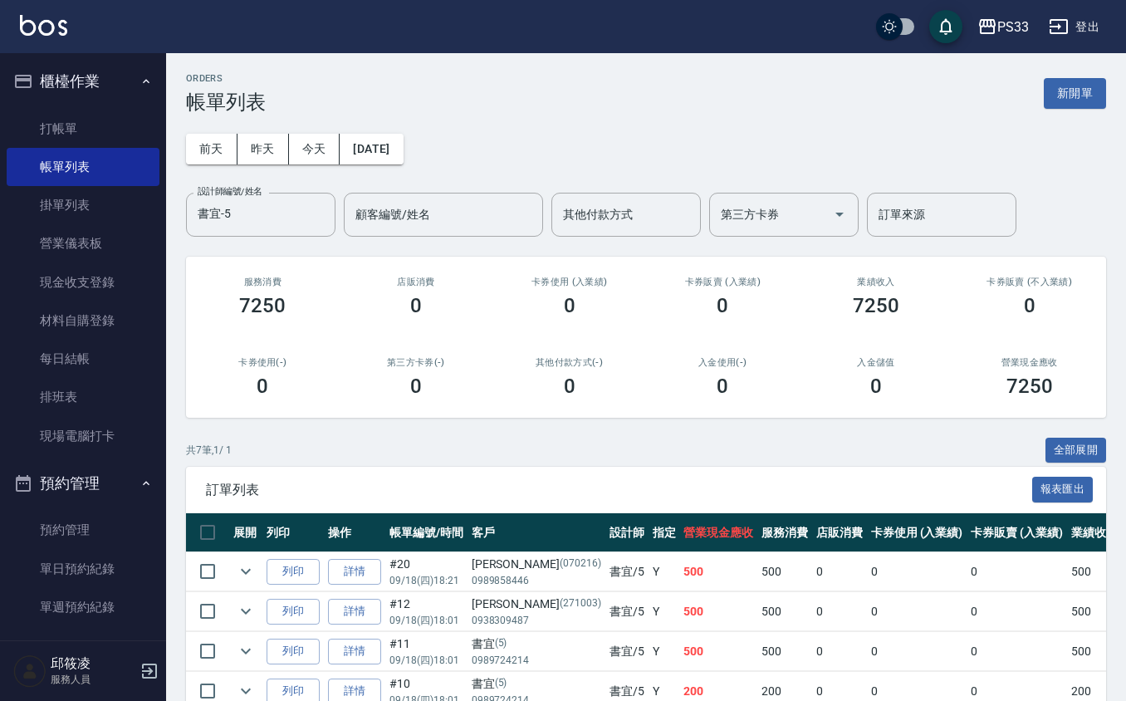
click at [333, 246] on div "ORDERS 帳單列表 新開單 [DATE] [DATE] [DATE] [DATE] 設計師編號/姓名 書宜-5 設計師編號/姓名 顧客編號/姓名 顧客編號…" at bounding box center [646, 474] width 960 height 843
click at [60, 134] on link "打帳單" at bounding box center [83, 129] width 153 height 38
